Goal: Find specific page/section: Find specific page/section

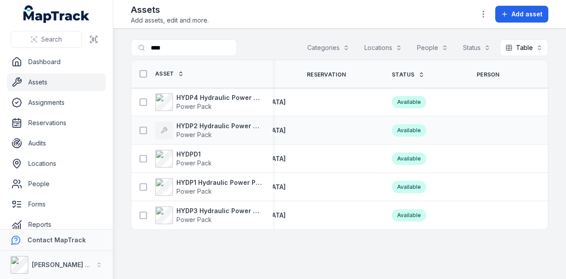
scroll to position [0, 234]
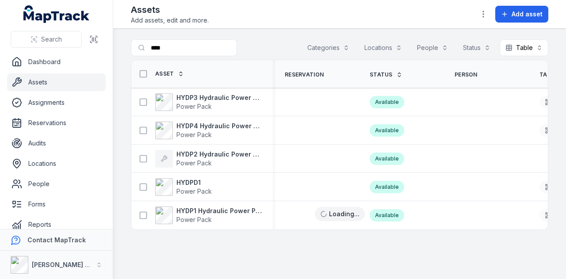
scroll to position [0, 234]
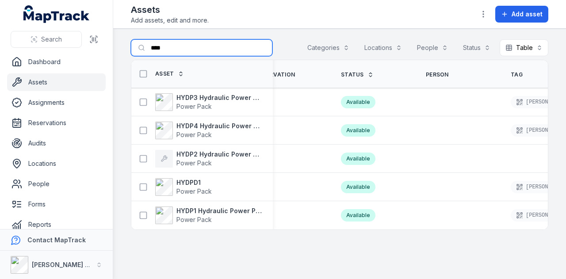
click at [214, 50] on input "****" at bounding box center [201, 47] width 141 height 17
type input "*"
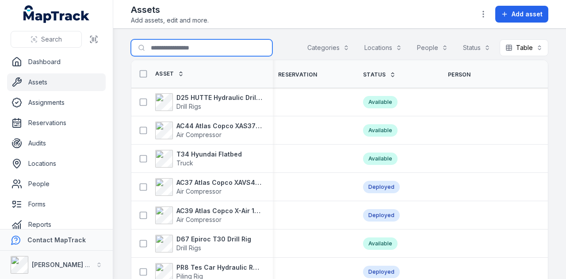
click at [199, 50] on input "Search for assets" at bounding box center [201, 47] width 141 height 17
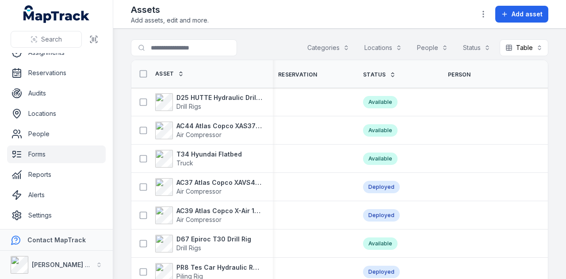
click at [65, 160] on link "Forms" at bounding box center [56, 154] width 99 height 18
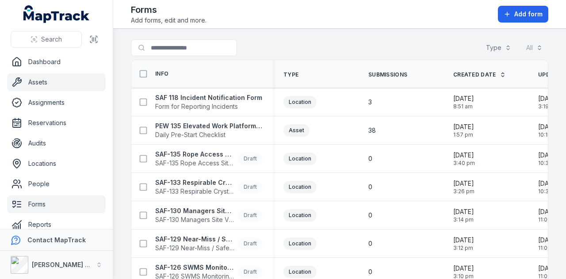
click at [62, 78] on link "Assets" at bounding box center [56, 82] width 99 height 18
